Goal: Navigation & Orientation: Find specific page/section

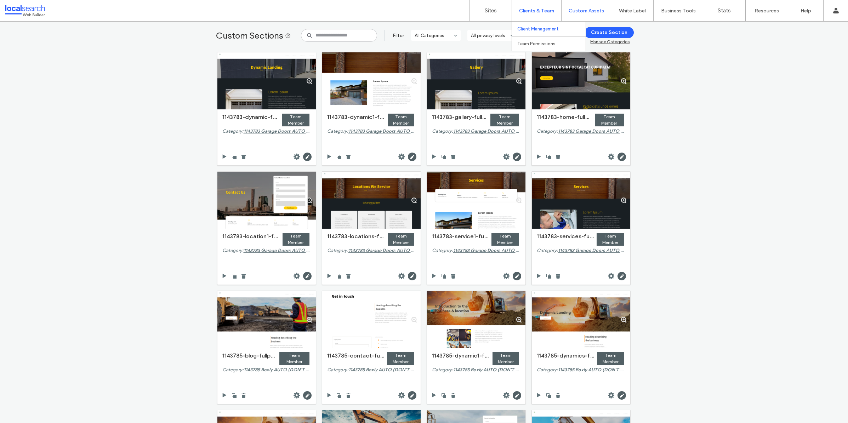
click at [540, 29] on label "Client Management" at bounding box center [537, 28] width 41 height 5
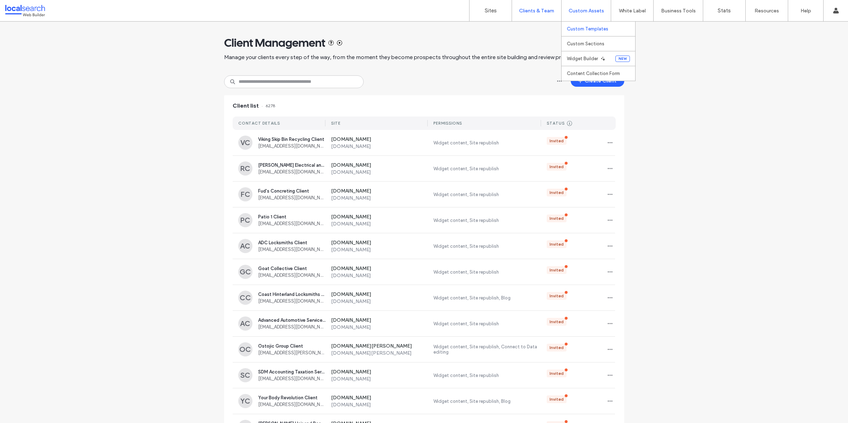
click at [588, 22] on link "Custom Templates" at bounding box center [601, 29] width 68 height 15
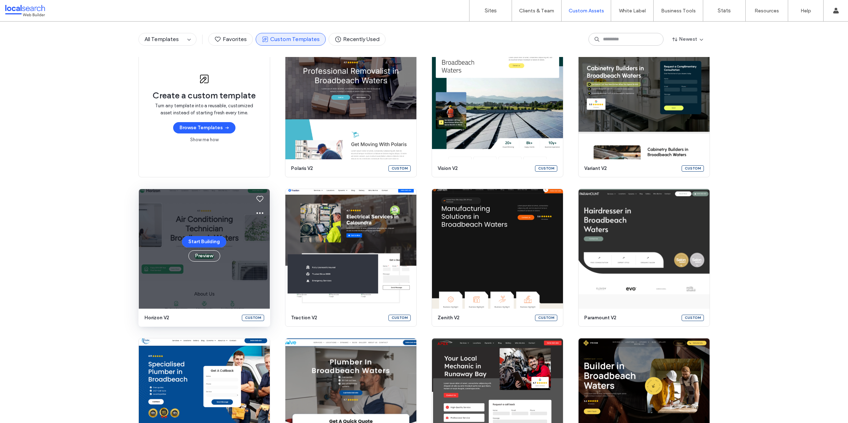
scroll to position [78, 0]
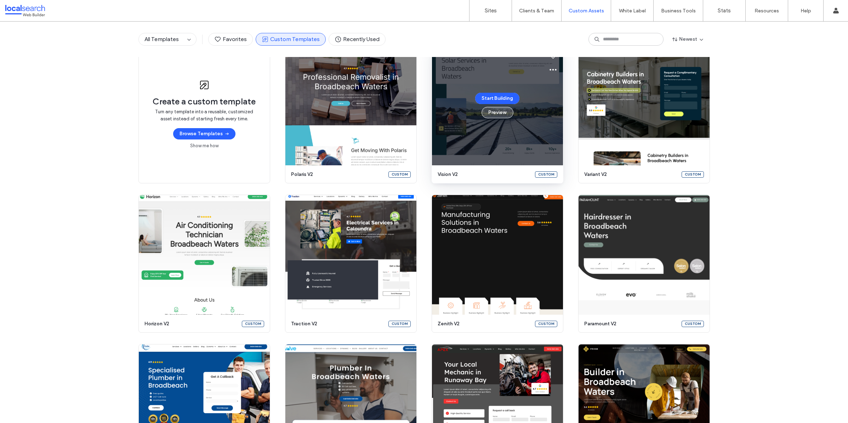
click at [503, 113] on button "Preview" at bounding box center [498, 112] width 32 height 11
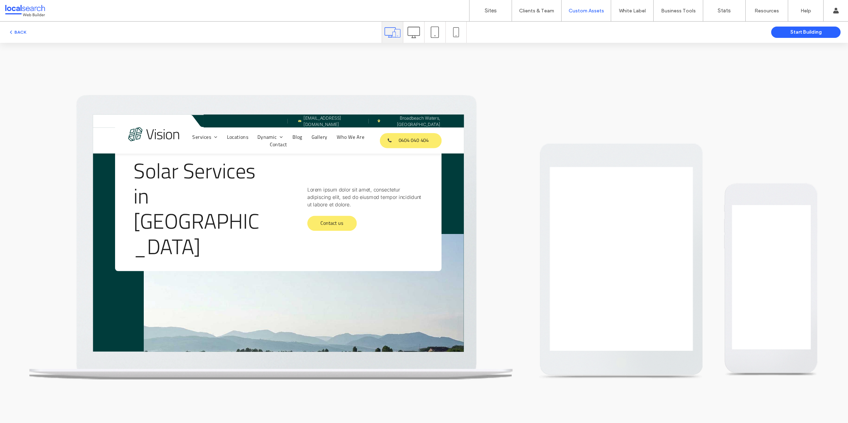
scroll to position [0, 0]
click at [415, 32] on icon at bounding box center [414, 32] width 12 height 12
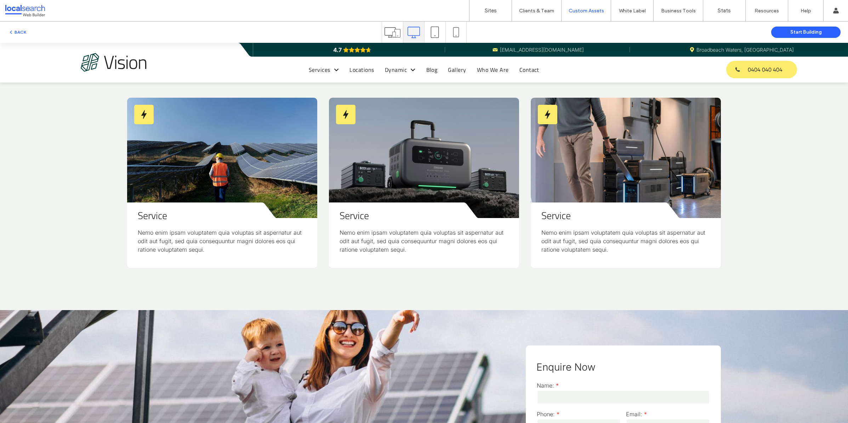
scroll to position [683, 0]
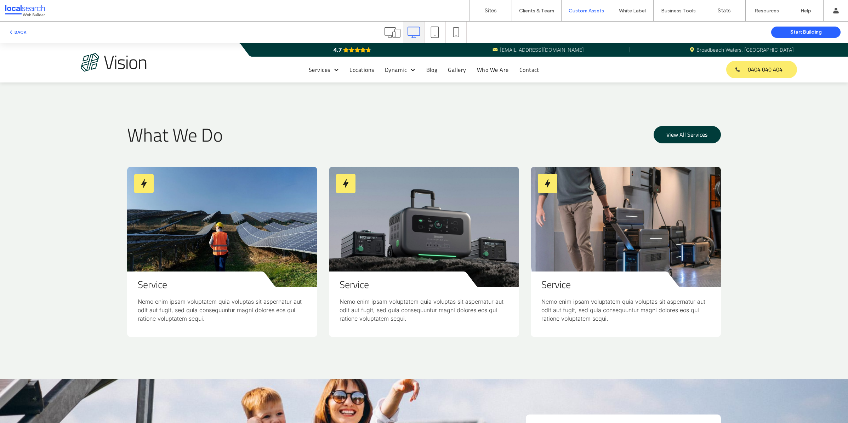
click at [682, 134] on span "View All Services" at bounding box center [687, 135] width 41 height 16
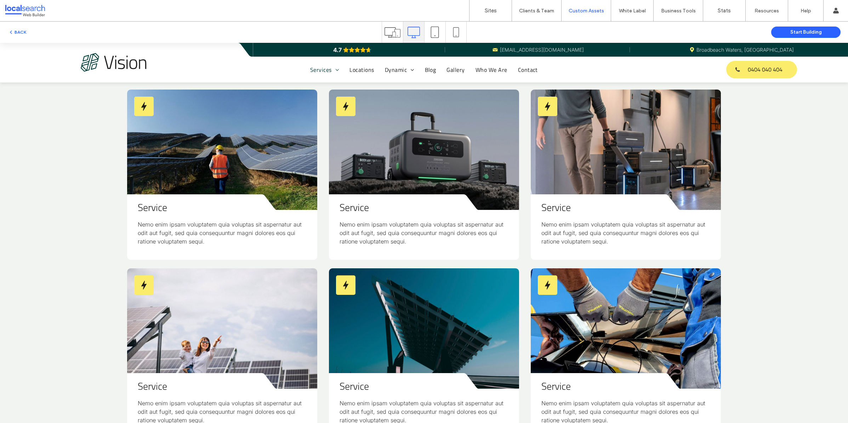
scroll to position [221, 0]
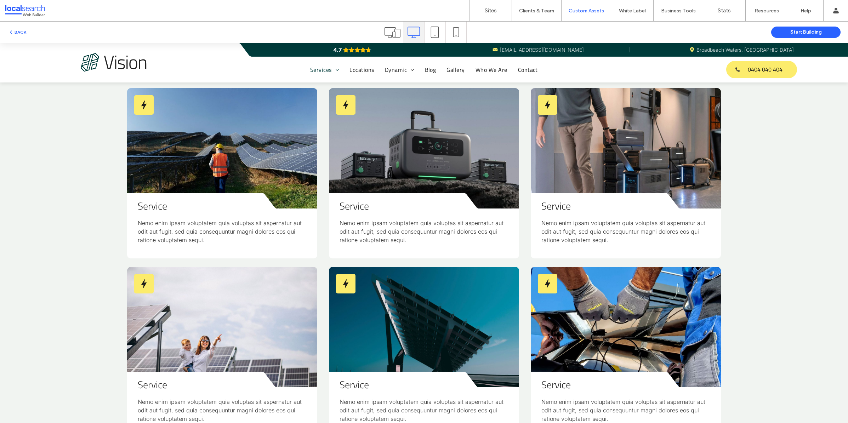
click at [129, 58] on img at bounding box center [114, 62] width 67 height 19
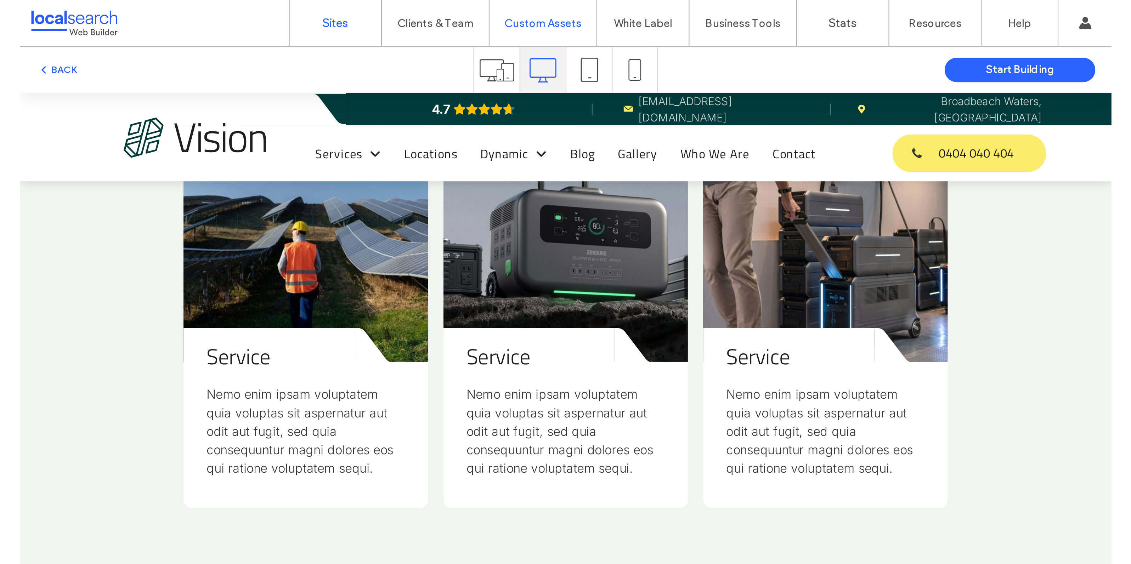
scroll to position [398, 0]
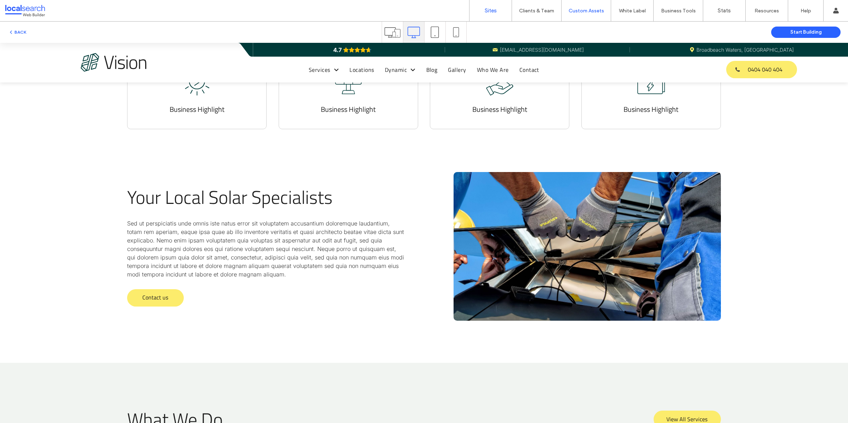
click at [492, 10] on label "Sites" at bounding box center [491, 10] width 12 height 6
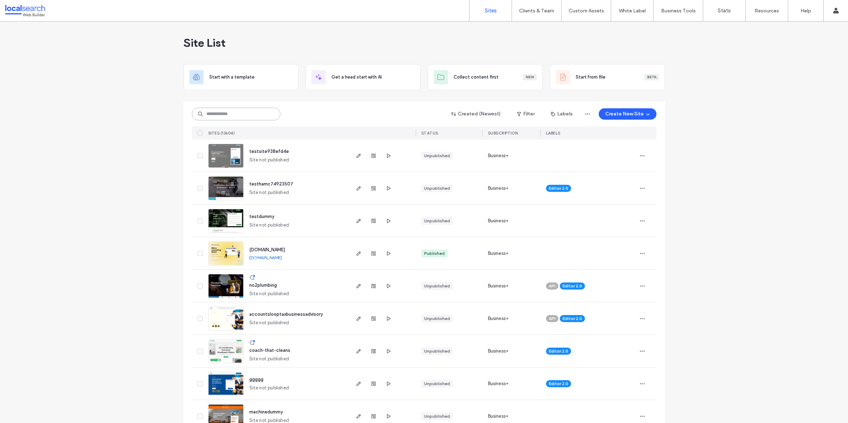
click at [246, 115] on input at bounding box center [236, 114] width 89 height 13
paste input "********"
type input "********"
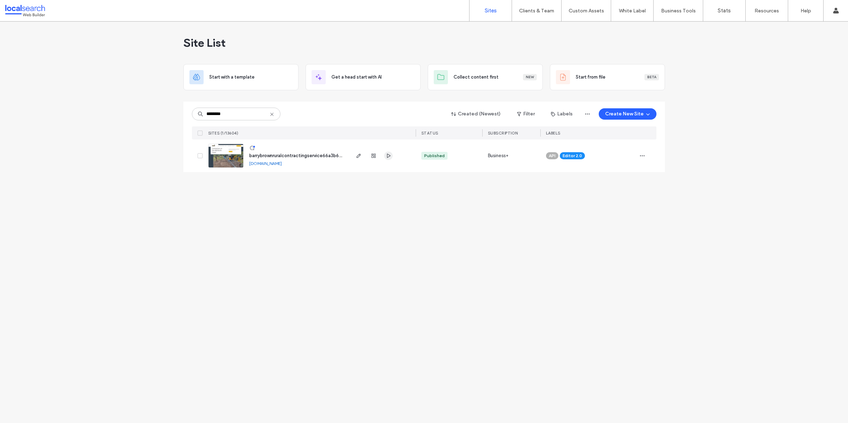
click at [388, 155] on icon "button" at bounding box center [389, 156] width 6 height 6
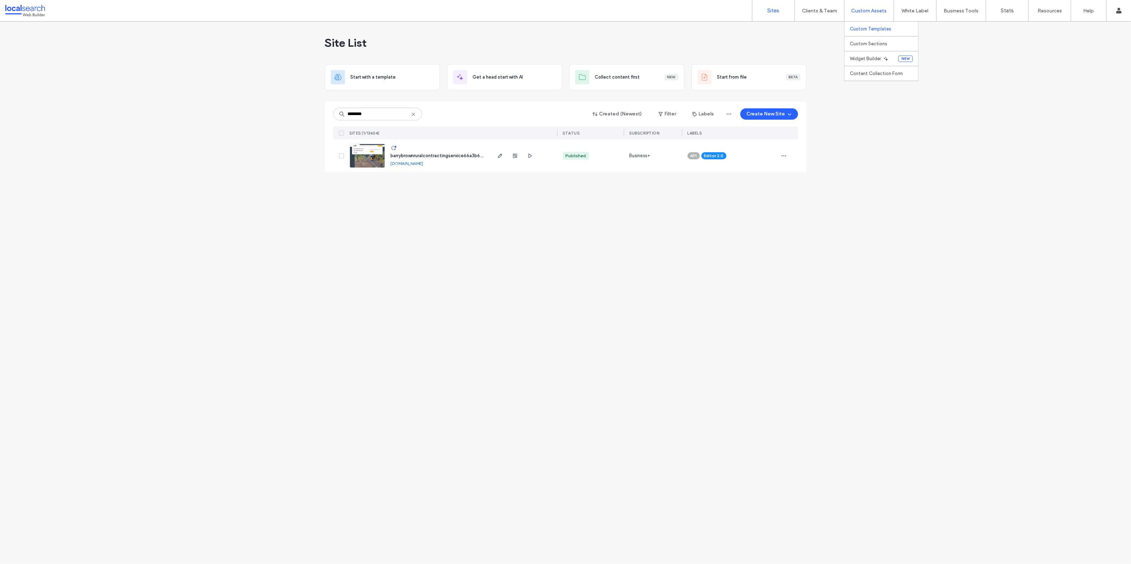
click at [848, 29] on label "Custom Templates" at bounding box center [870, 28] width 41 height 5
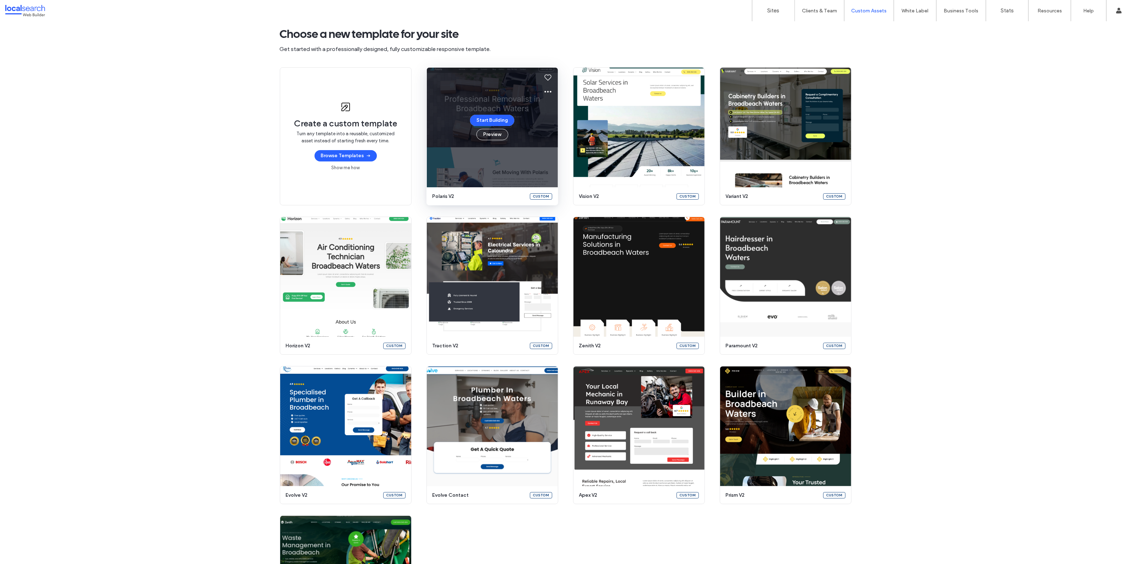
scroll to position [30, 0]
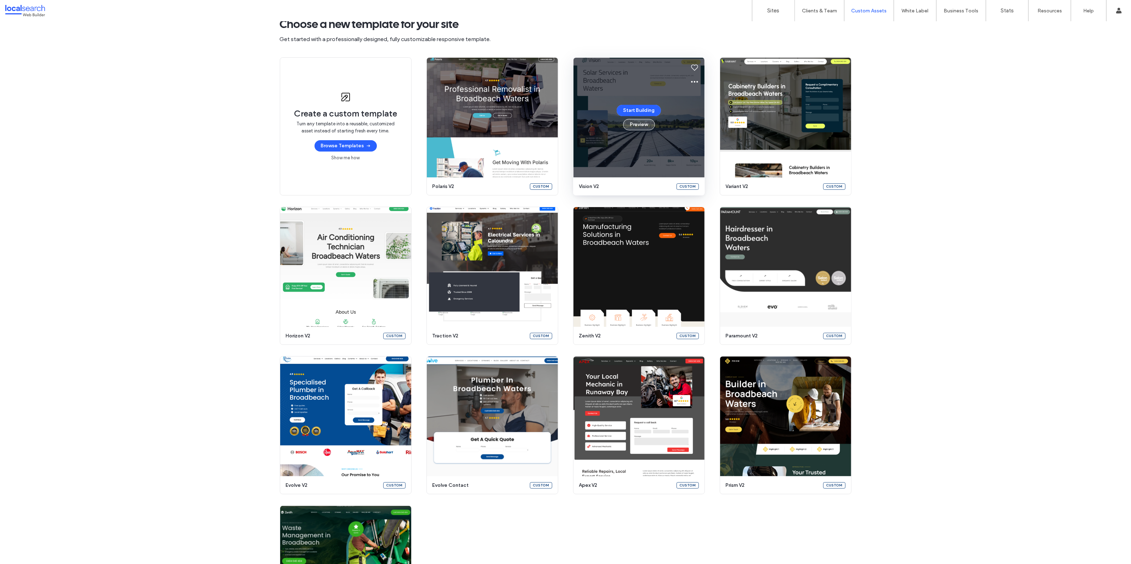
click at [642, 122] on button "Preview" at bounding box center [639, 124] width 32 height 11
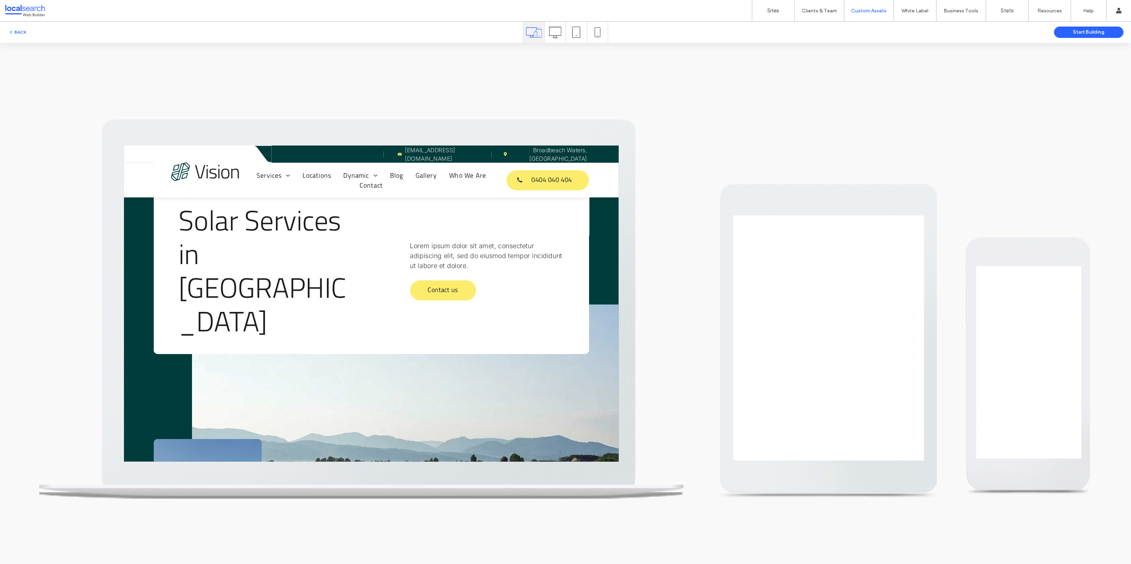
scroll to position [0, 0]
click at [561, 37] on icon at bounding box center [555, 32] width 12 height 12
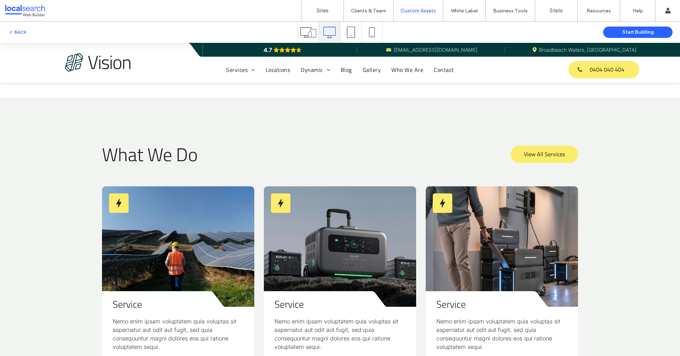
scroll to position [584, 0]
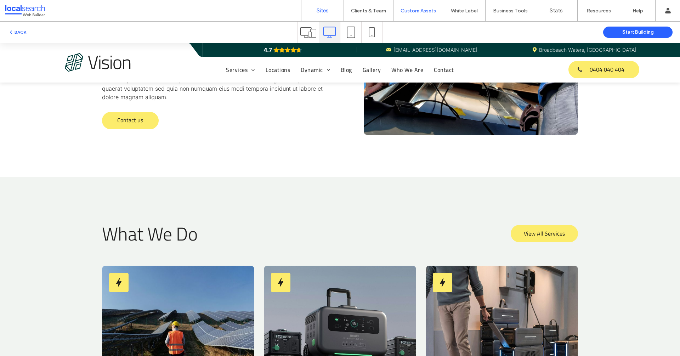
click at [318, 13] on label "Sites" at bounding box center [323, 10] width 12 height 6
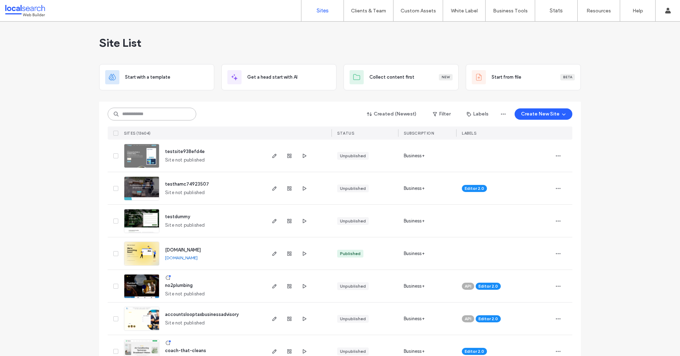
click at [165, 120] on input at bounding box center [152, 114] width 89 height 13
paste input "********"
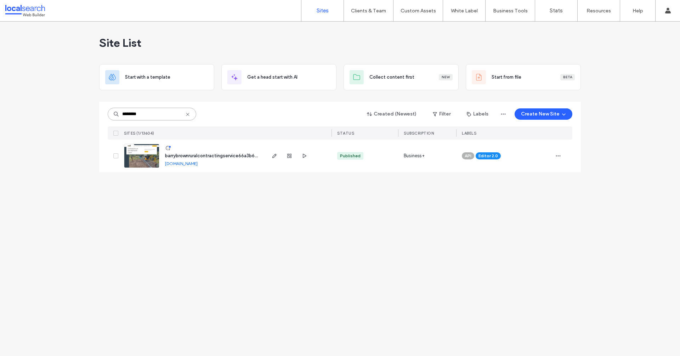
type input "********"
click at [299, 156] on div at bounding box center [289, 156] width 38 height 33
click at [304, 154] on use "button" at bounding box center [305, 156] width 4 height 4
